Goal: Task Accomplishment & Management: Use online tool/utility

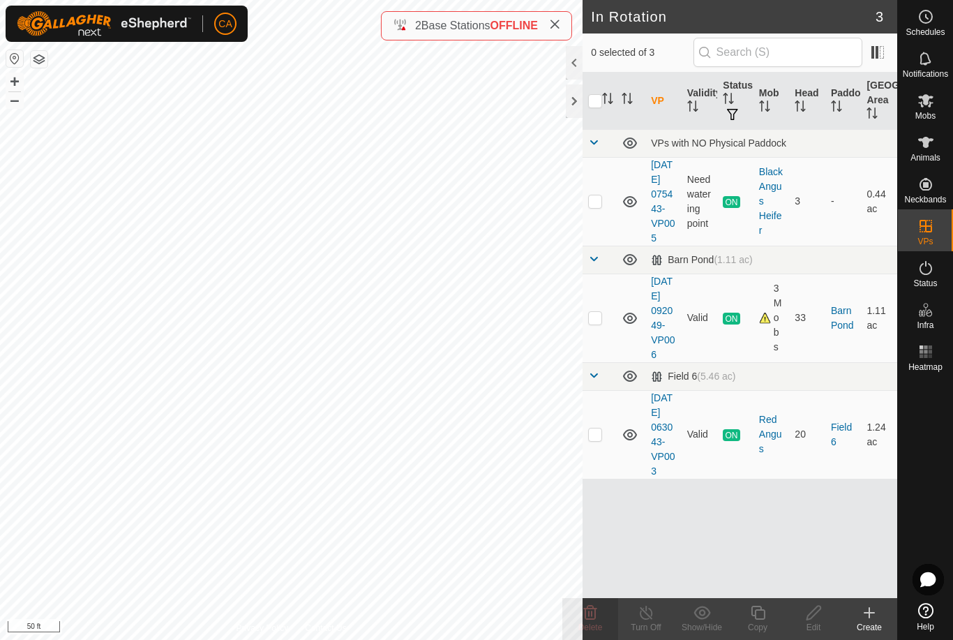
click at [597, 323] on p-checkbox at bounding box center [595, 317] width 14 height 11
checkbox input "true"
click at [763, 615] on icon at bounding box center [757, 612] width 17 height 17
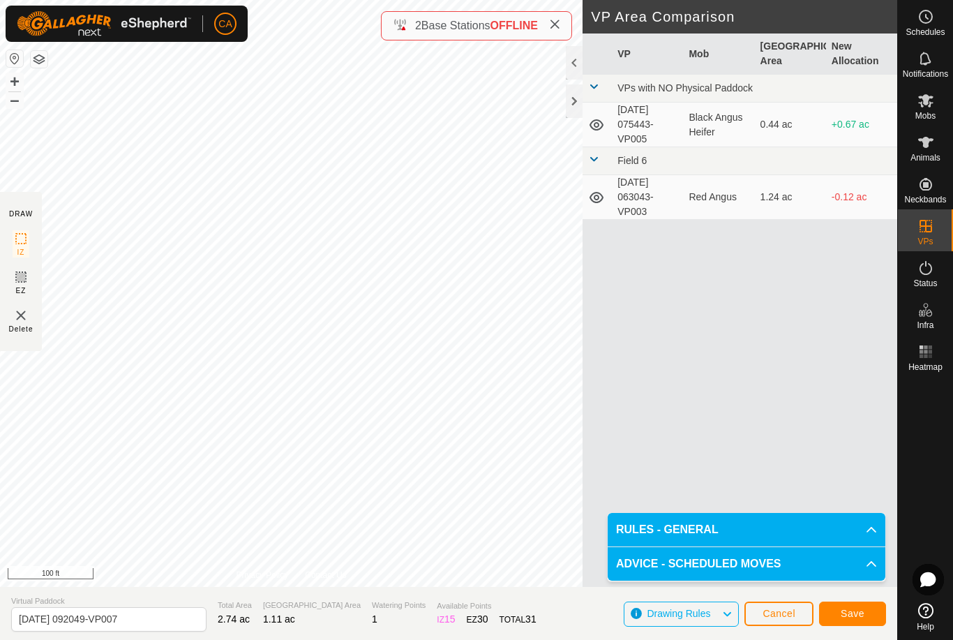
click at [865, 604] on button "Save" at bounding box center [852, 613] width 67 height 24
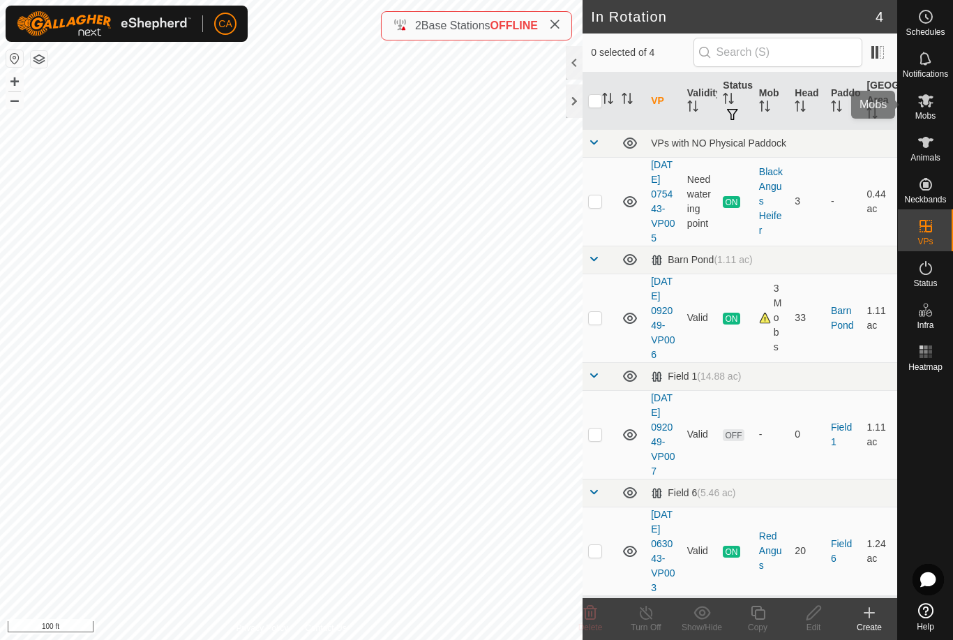
click at [924, 103] on icon at bounding box center [925, 100] width 15 height 13
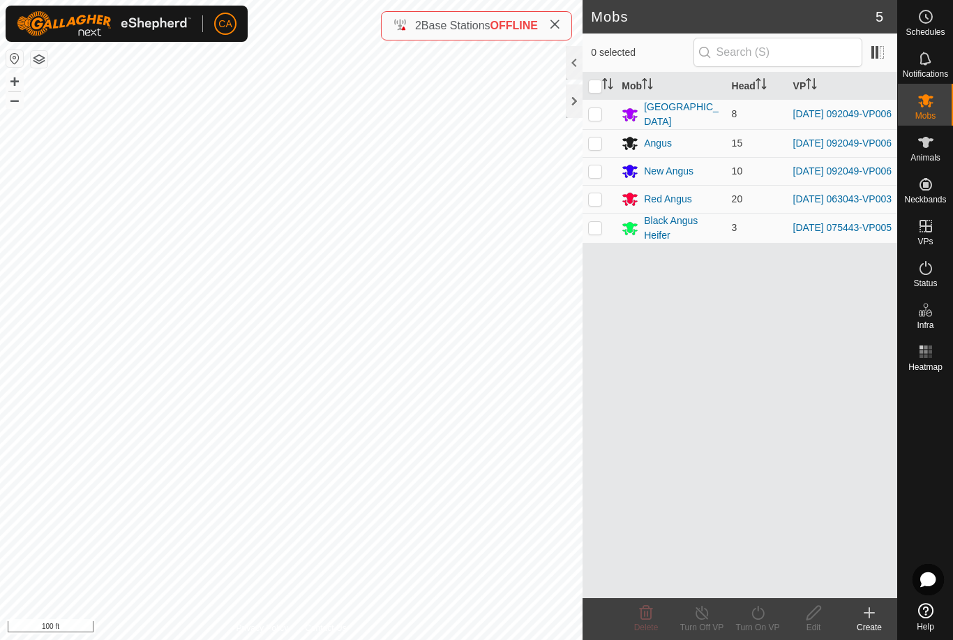
click at [594, 116] on p-checkbox at bounding box center [595, 113] width 14 height 11
checkbox input "true"
click at [604, 142] on td at bounding box center [599, 143] width 33 height 28
checkbox input "true"
click at [597, 177] on p-checkbox at bounding box center [595, 170] width 14 height 11
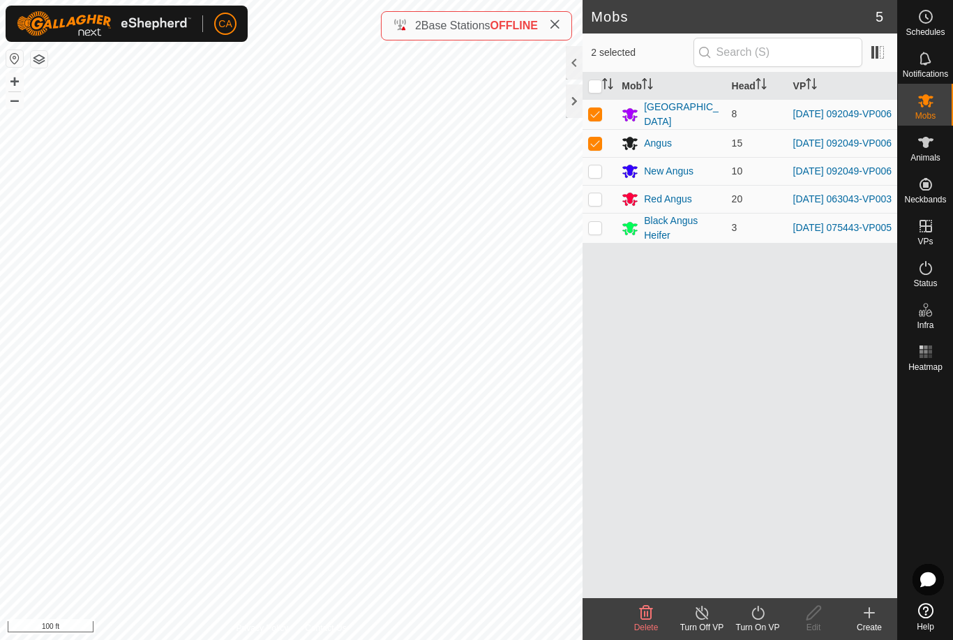
checkbox input "true"
click at [763, 618] on icon at bounding box center [757, 612] width 17 height 17
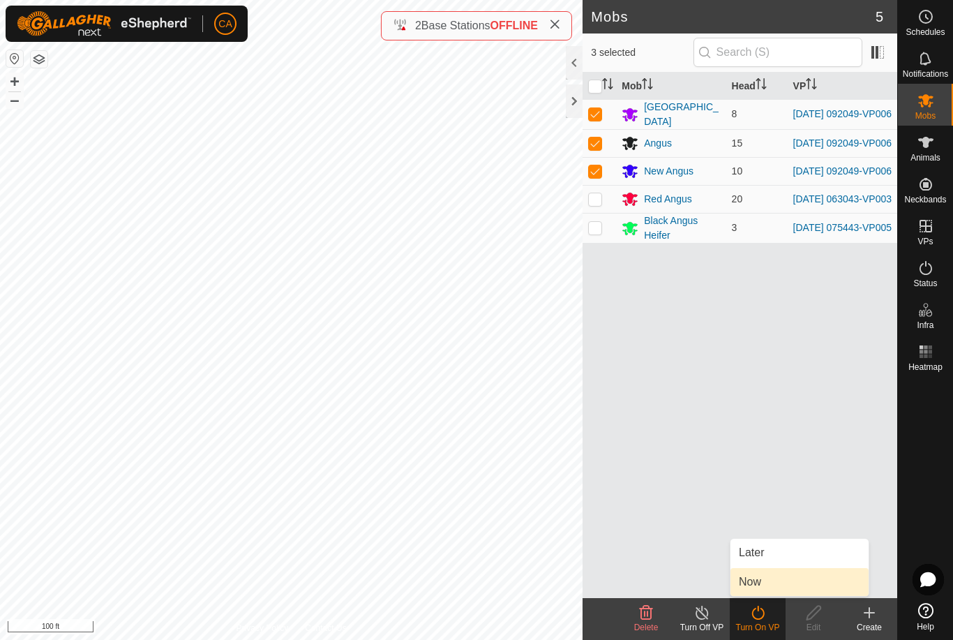
click at [768, 581] on link "Now" at bounding box center [800, 582] width 138 height 28
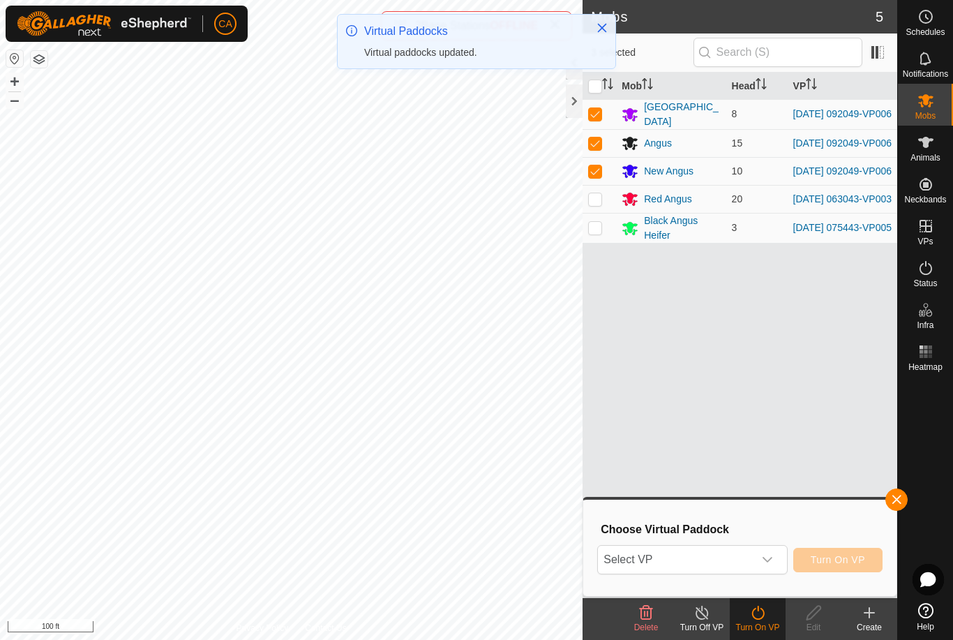
click at [737, 560] on span "Select VP" at bounding box center [675, 560] width 155 height 28
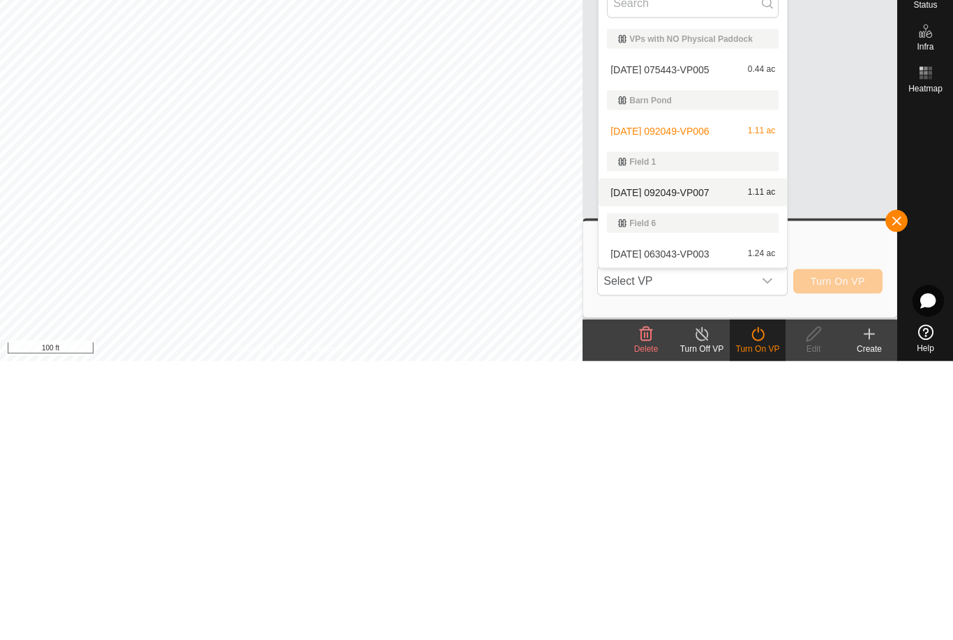
click at [703, 466] on span "[DATE] 092049-VP007" at bounding box center [660, 471] width 98 height 10
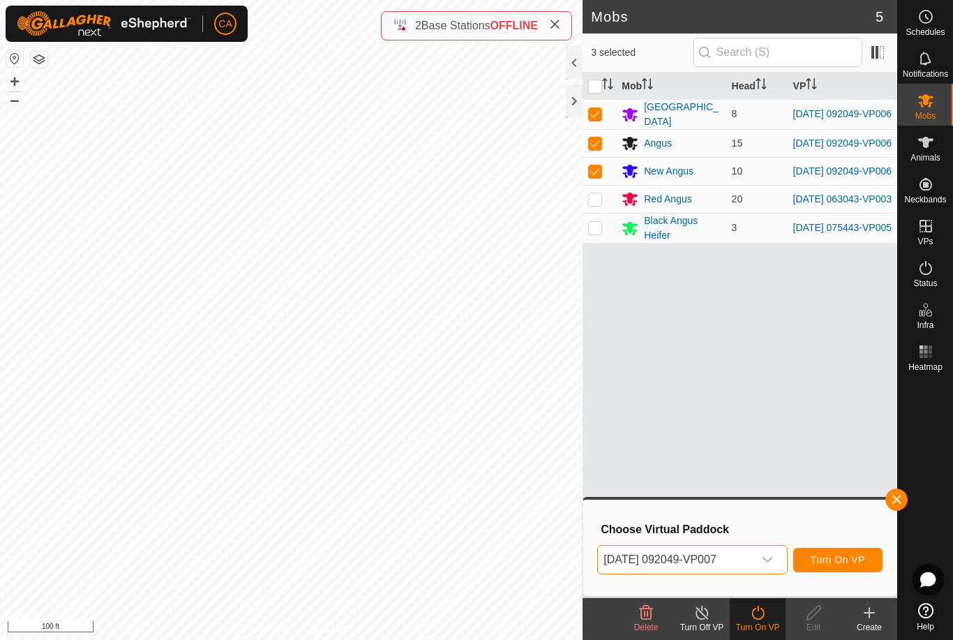
click at [853, 558] on span "Turn On VP" at bounding box center [838, 559] width 54 height 11
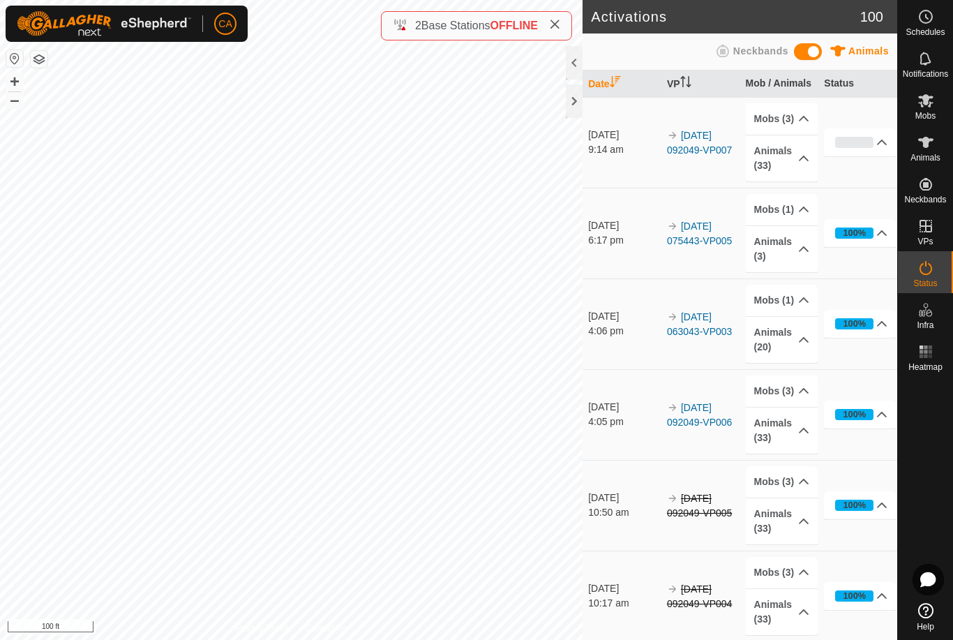
click at [38, 59] on button "button" at bounding box center [39, 59] width 17 height 17
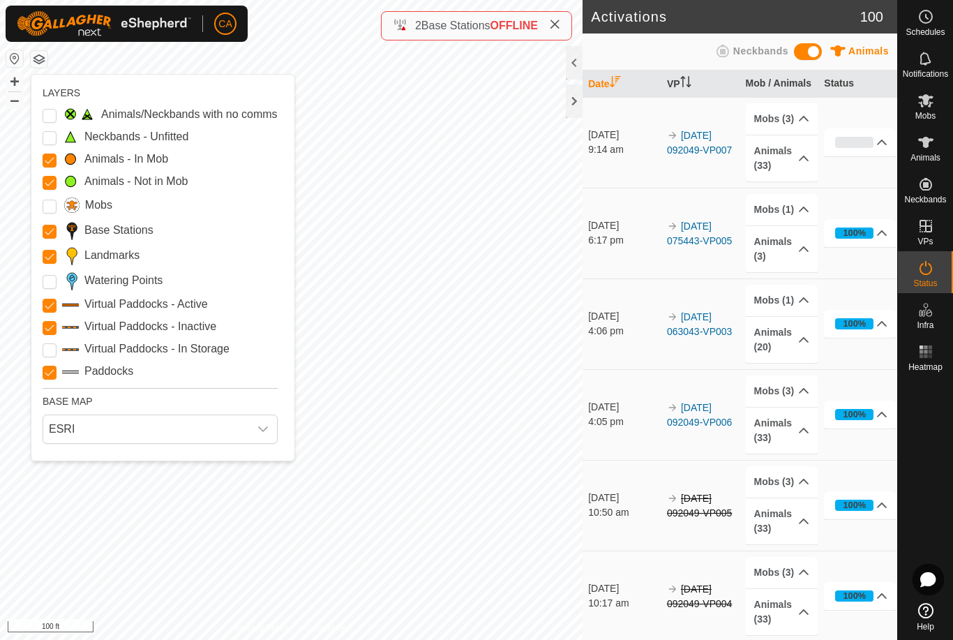
click at [45, 55] on button "button" at bounding box center [39, 59] width 17 height 17
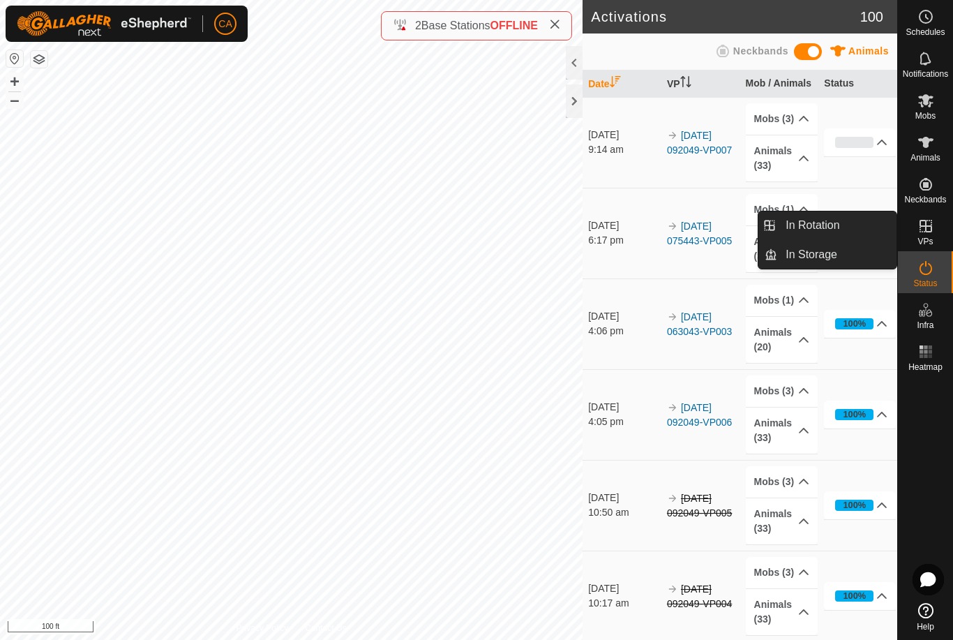
click at [845, 216] on link "In Rotation" at bounding box center [836, 225] width 119 height 28
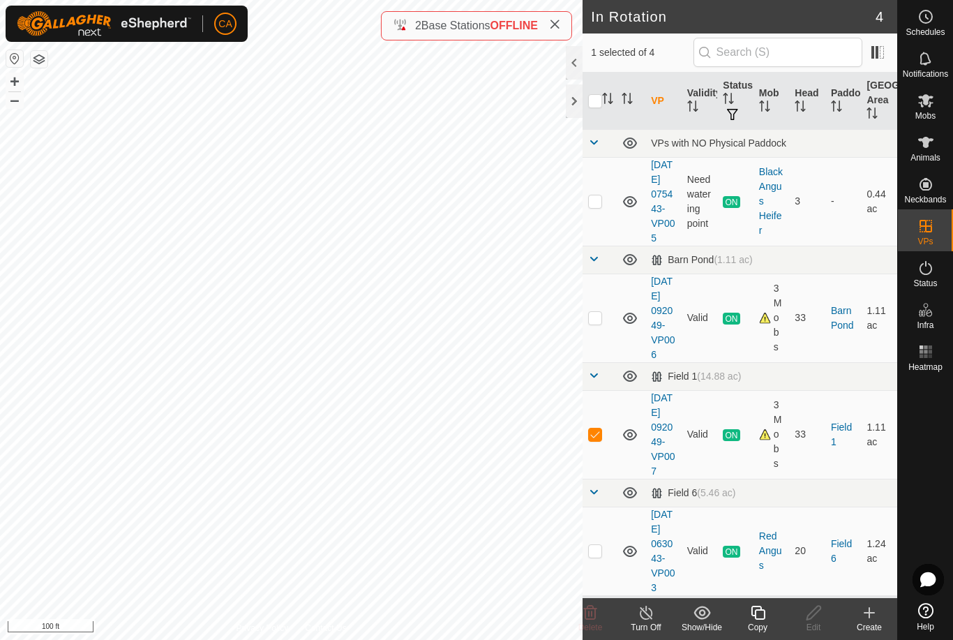
click at [602, 440] on p-checkbox at bounding box center [595, 433] width 14 height 11
checkbox input "false"
click at [606, 545] on td at bounding box center [599, 551] width 33 height 89
checkbox input "true"
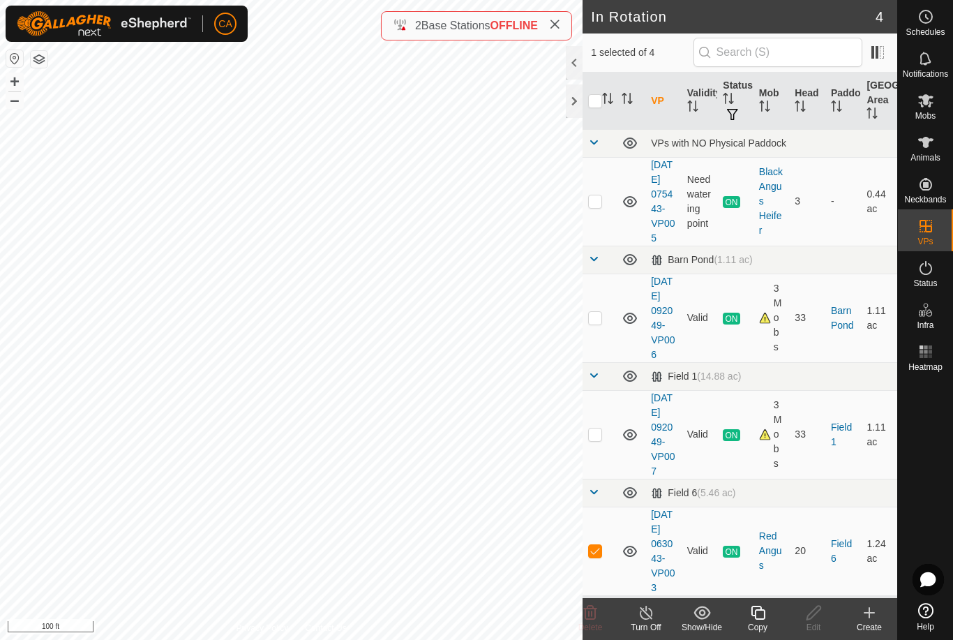
click at [761, 616] on icon at bounding box center [757, 612] width 17 height 17
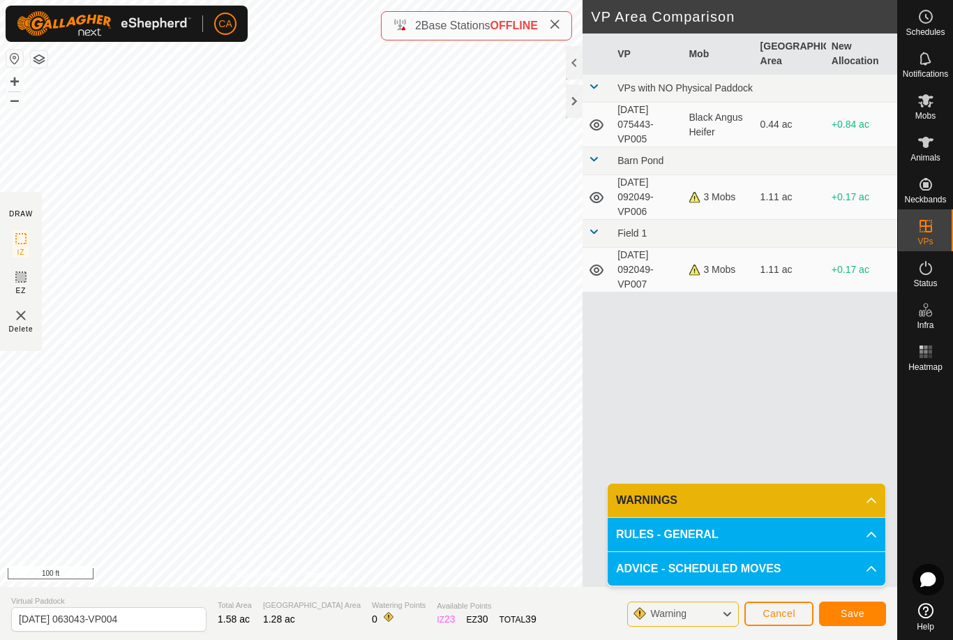
click at [852, 619] on span "Save" at bounding box center [853, 613] width 24 height 11
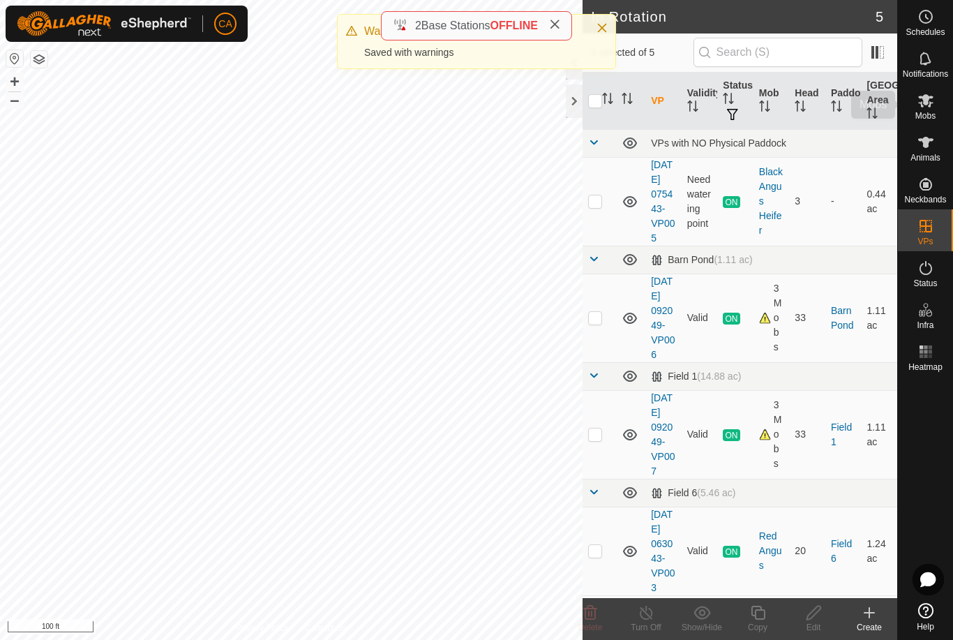
click at [921, 112] on span "Mobs" at bounding box center [925, 116] width 20 height 8
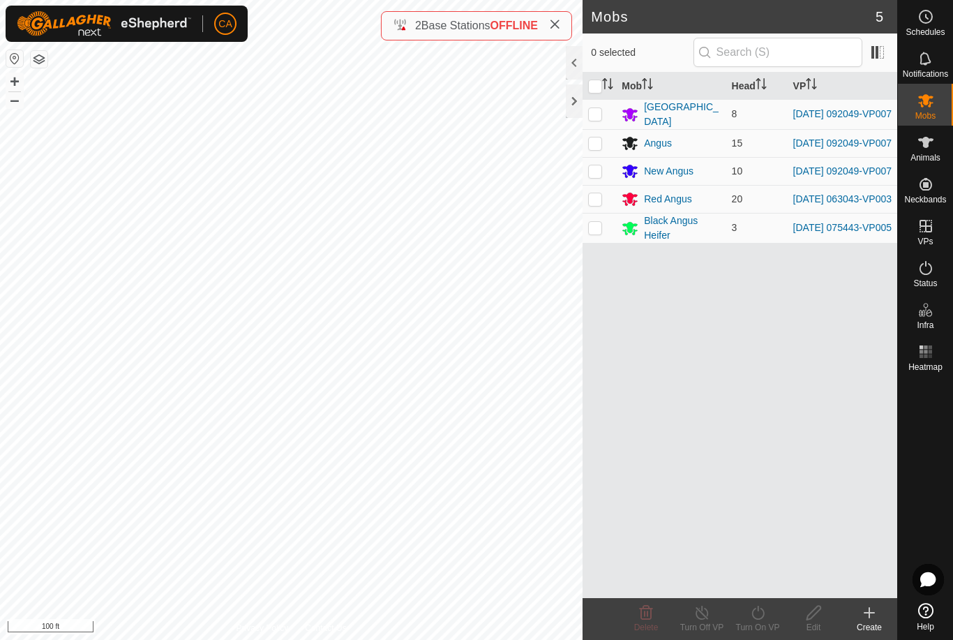
click at [593, 204] on p-checkbox at bounding box center [595, 198] width 14 height 11
checkbox input "true"
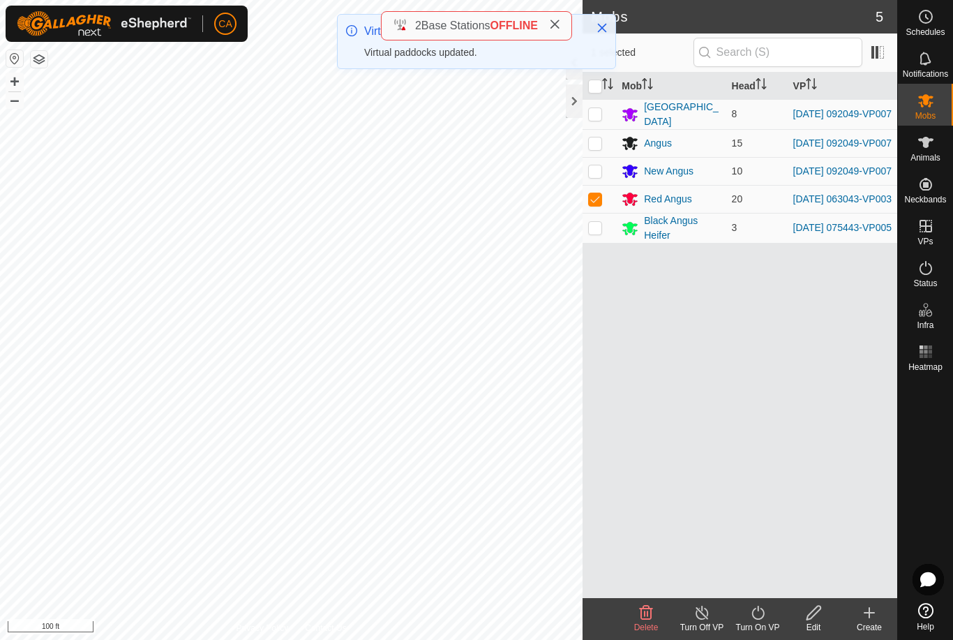
click at [760, 619] on icon at bounding box center [758, 613] width 13 height 14
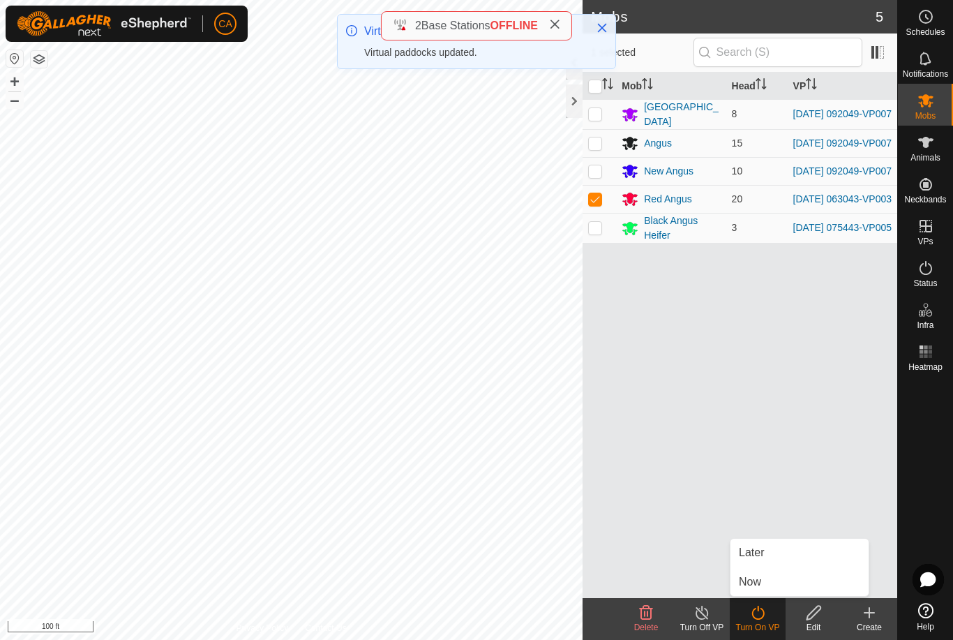
click at [773, 583] on link "Now" at bounding box center [800, 582] width 138 height 28
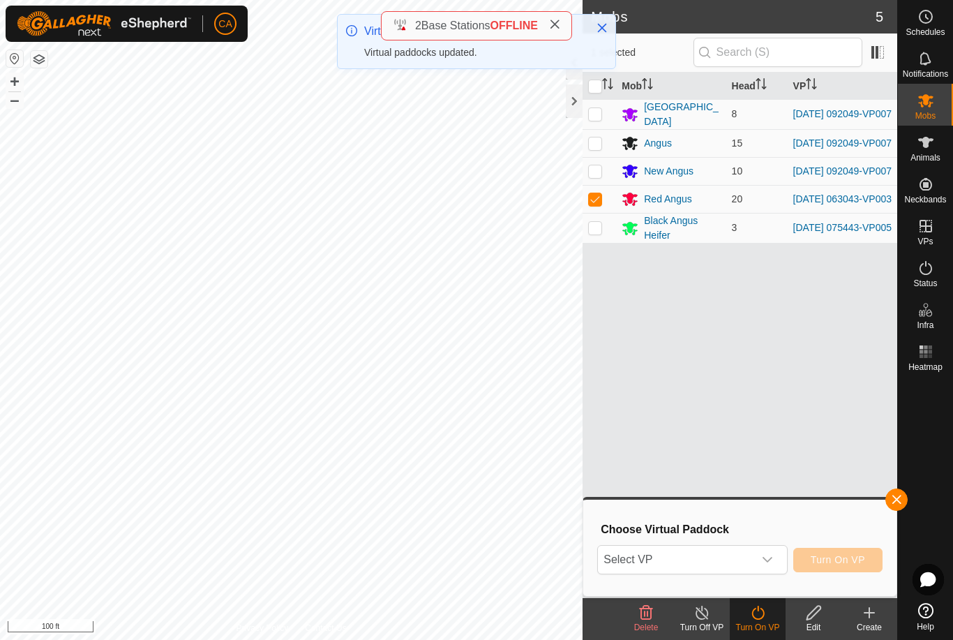
click at [722, 567] on span "Select VP" at bounding box center [675, 560] width 155 height 28
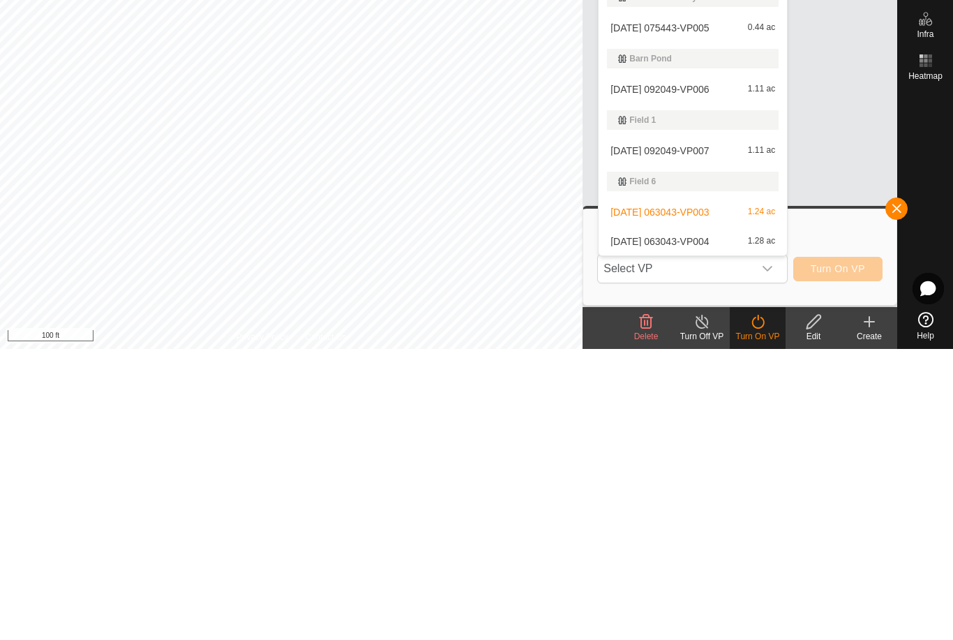
click at [695, 524] on div "[DATE] 063043-VP004 1.28 ac" at bounding box center [693, 532] width 172 height 17
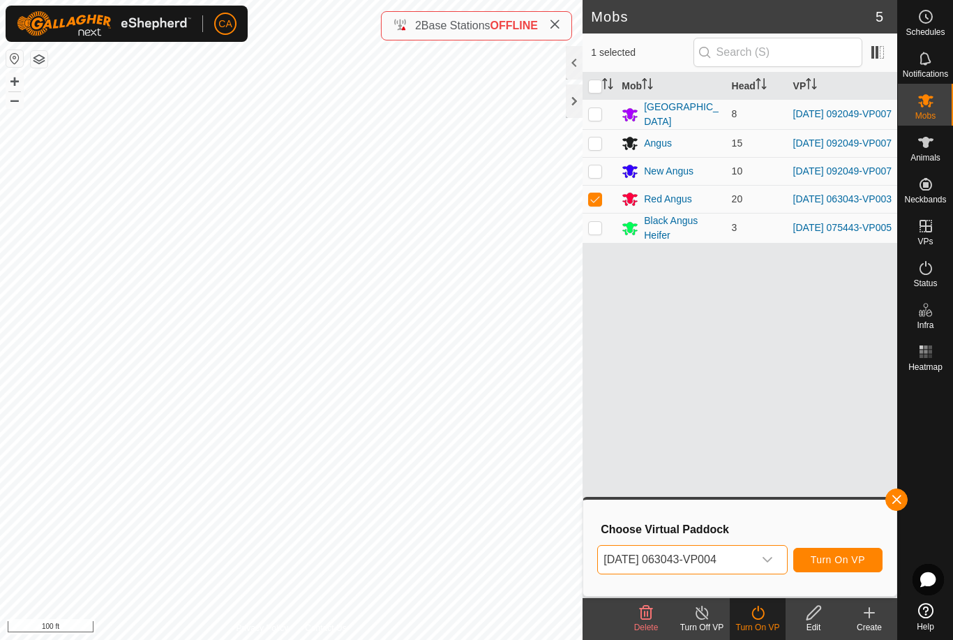
click at [834, 567] on button "Turn On VP" at bounding box center [837, 560] width 89 height 24
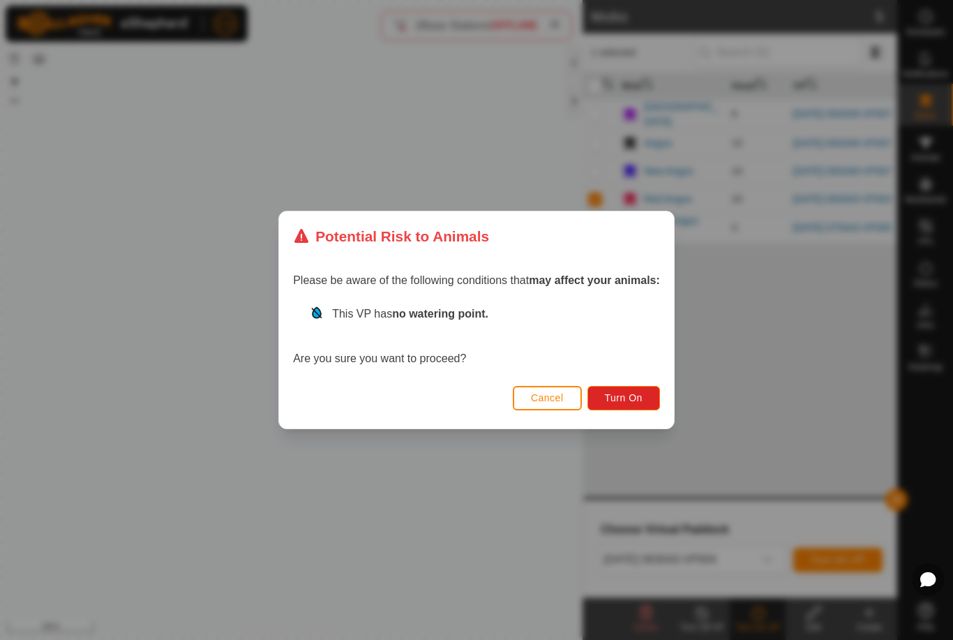
click at [626, 399] on span "Turn On" at bounding box center [624, 397] width 38 height 11
